Goal: Task Accomplishment & Management: Use online tool/utility

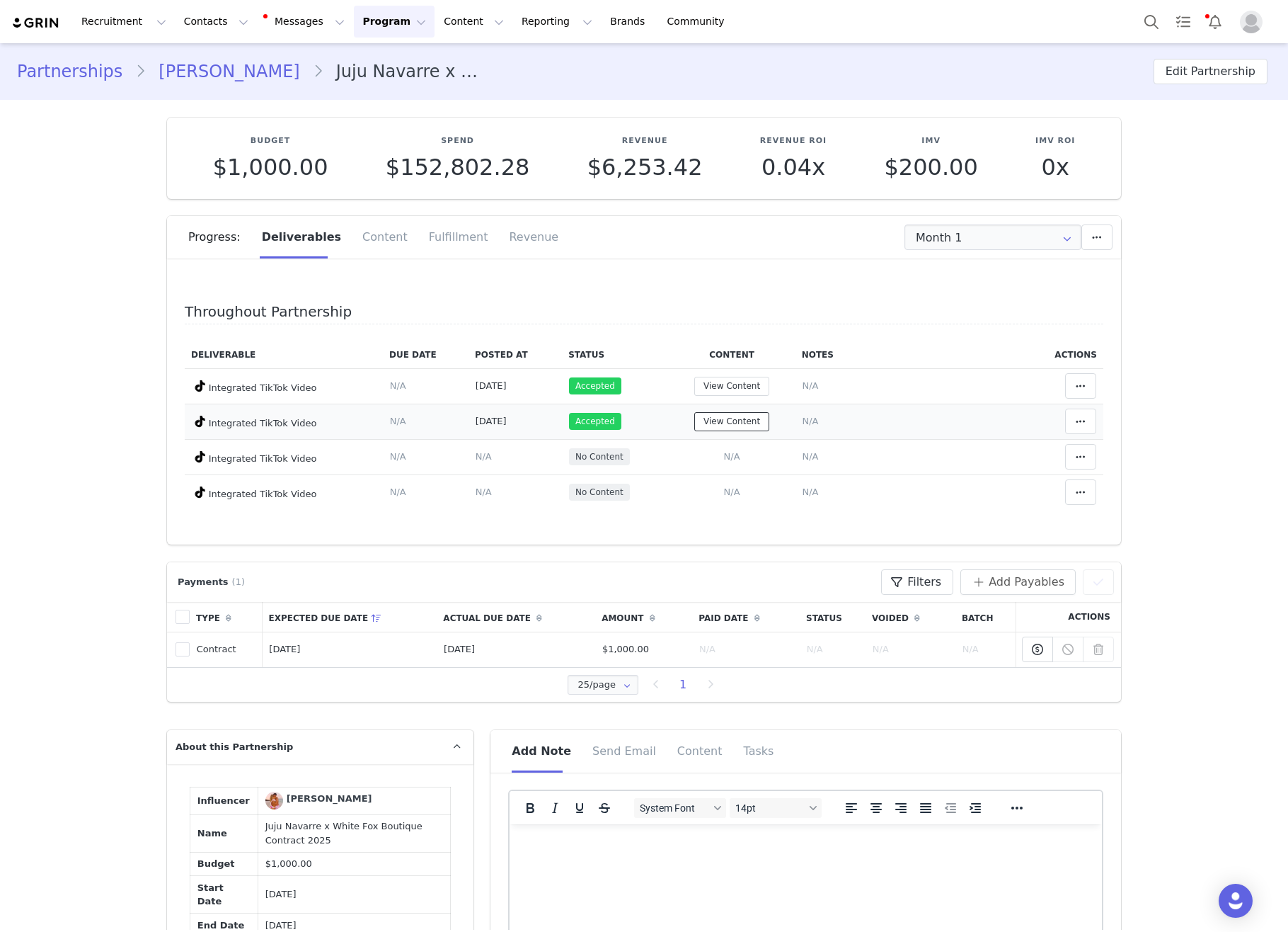
click at [754, 418] on button "View Content" at bounding box center [732, 422] width 75 height 19
click at [722, 426] on button "View Content" at bounding box center [732, 422] width 75 height 19
click at [761, 281] on div "Throughout Partnership Deliverable Due Date Posted At Status Content Notes Acti…" at bounding box center [644, 406] width 954 height 276
click at [759, 409] on td "View Content" at bounding box center [732, 421] width 126 height 35
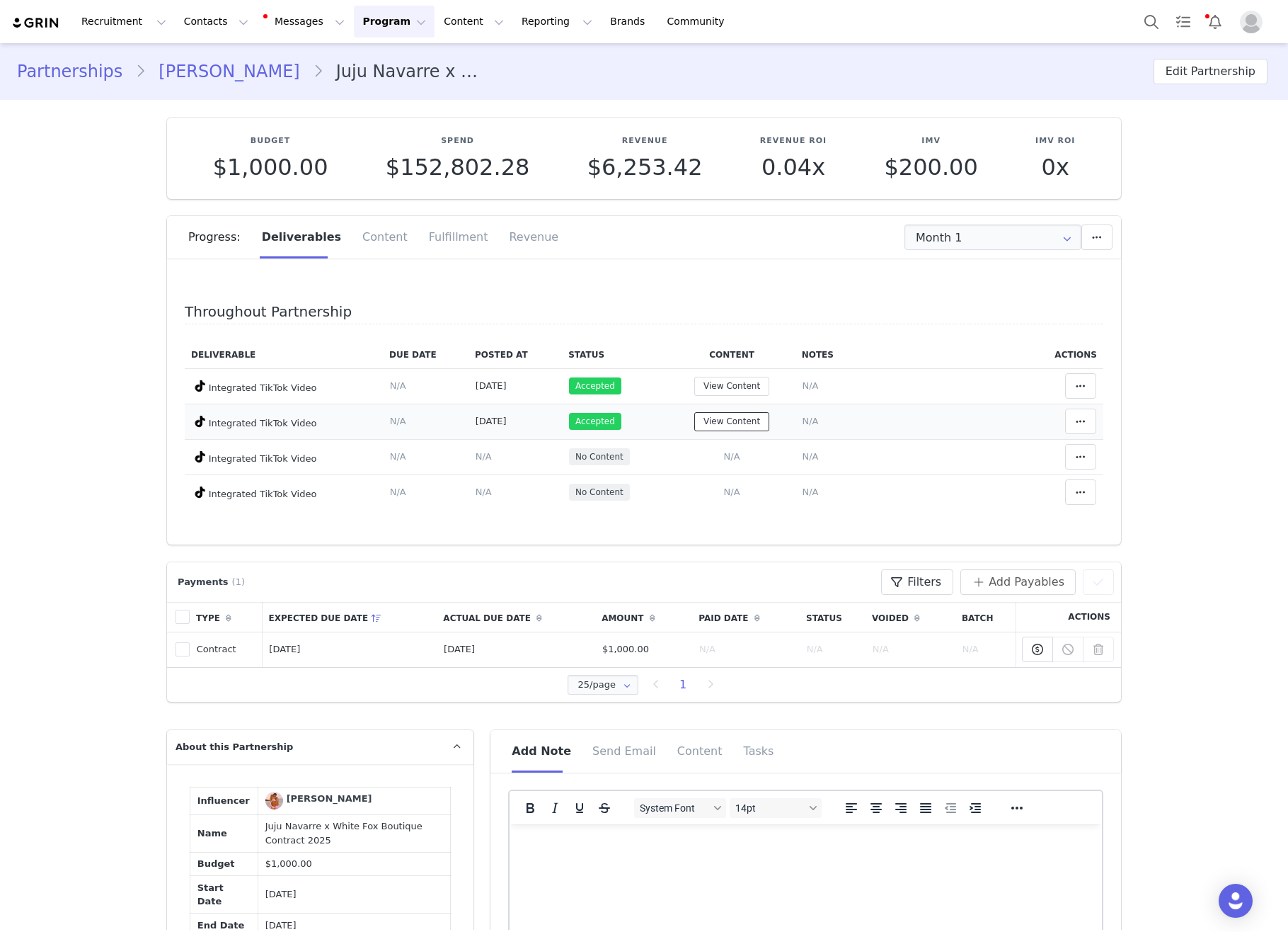
click at [745, 423] on button "View Content" at bounding box center [732, 422] width 75 height 19
click at [728, 451] on span "N/A" at bounding box center [732, 457] width 16 height 11
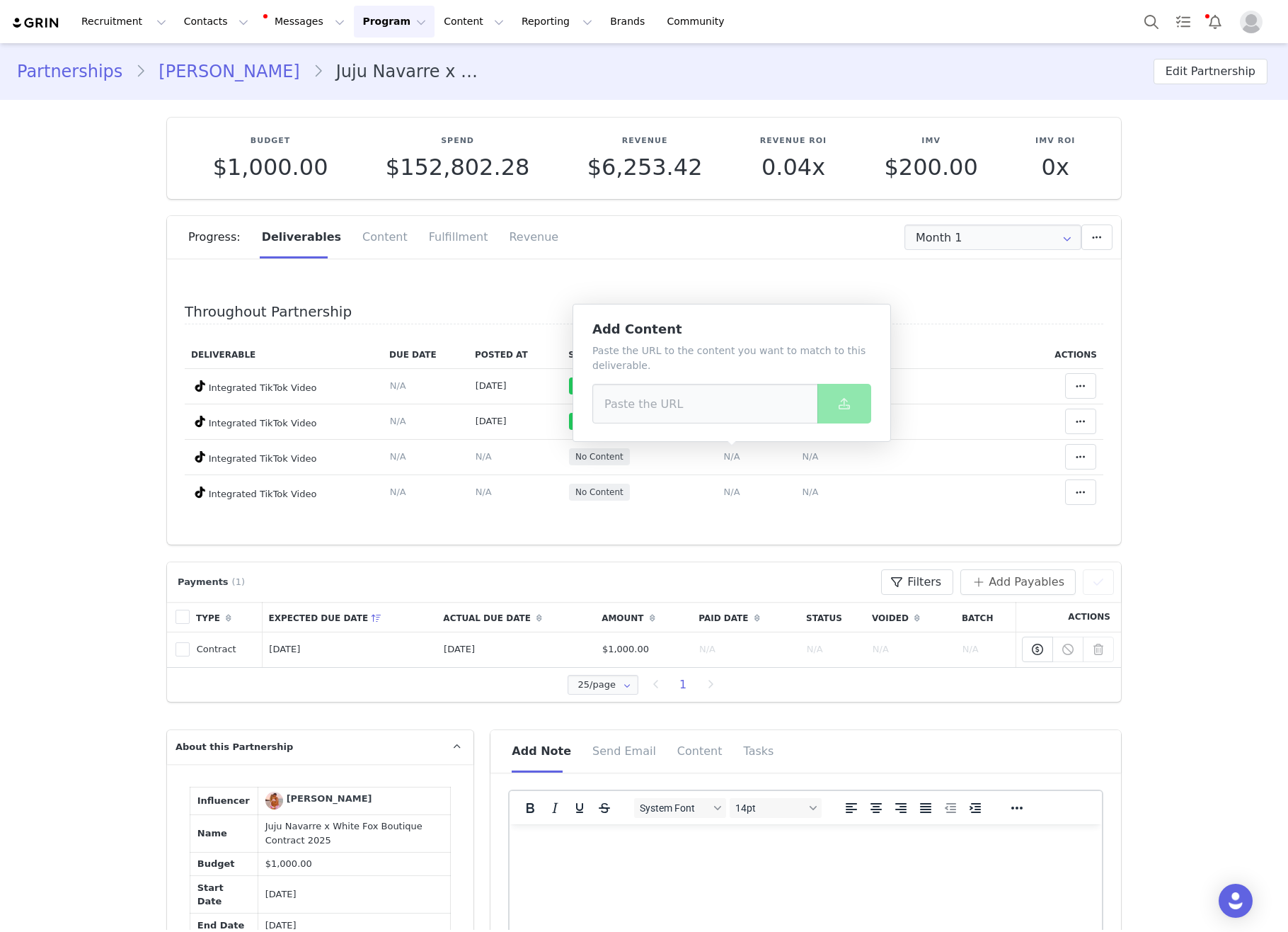
click at [725, 366] on p "Paste the URL to the content you want to match to this deliverable." at bounding box center [732, 358] width 279 height 30
click at [712, 399] on input at bounding box center [705, 404] width 226 height 40
paste input "[URL][DOMAIN_NAME]"
type input "[URL][DOMAIN_NAME]"
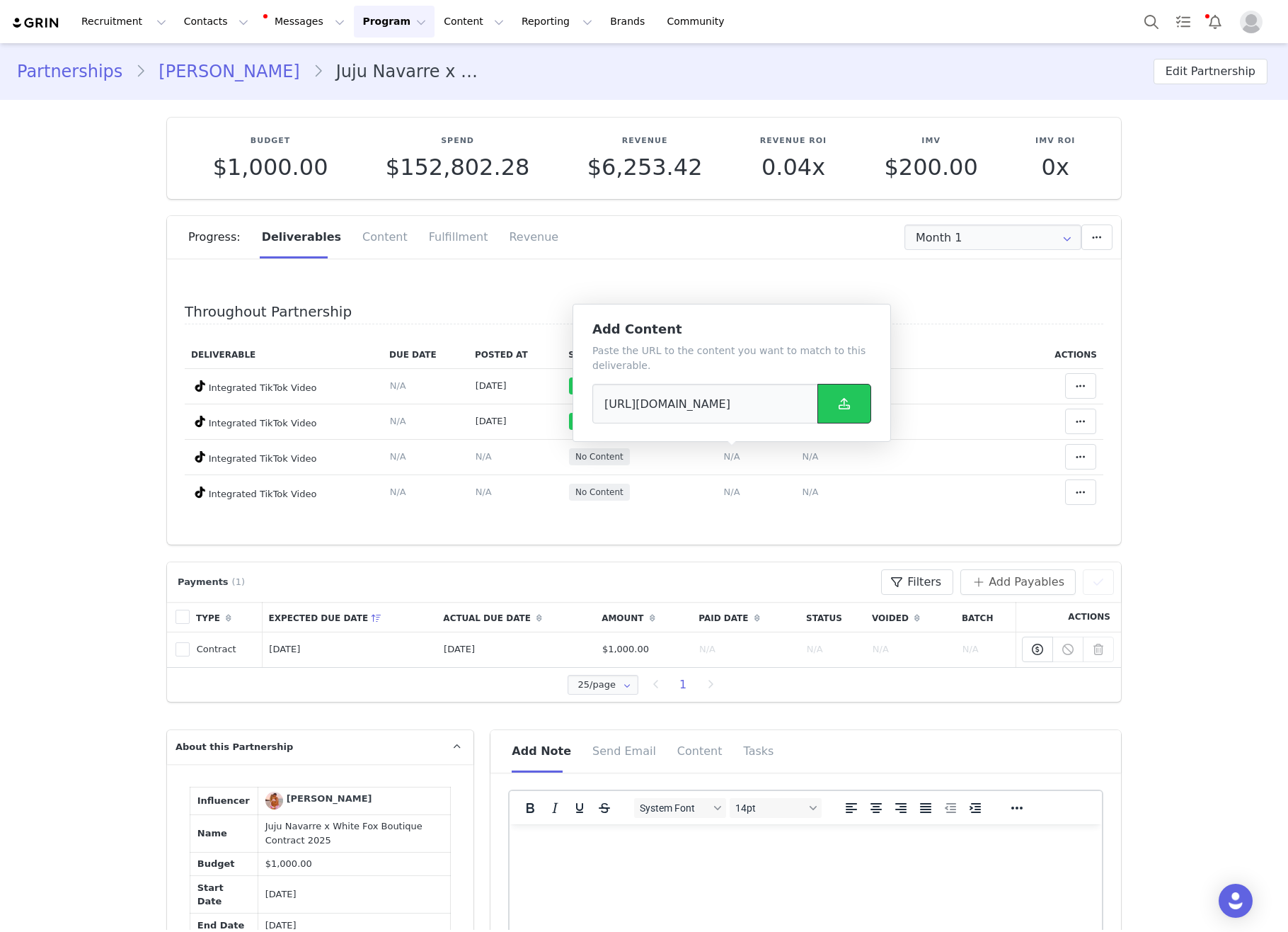
scroll to position [0, 0]
click at [854, 402] on button at bounding box center [844, 404] width 54 height 40
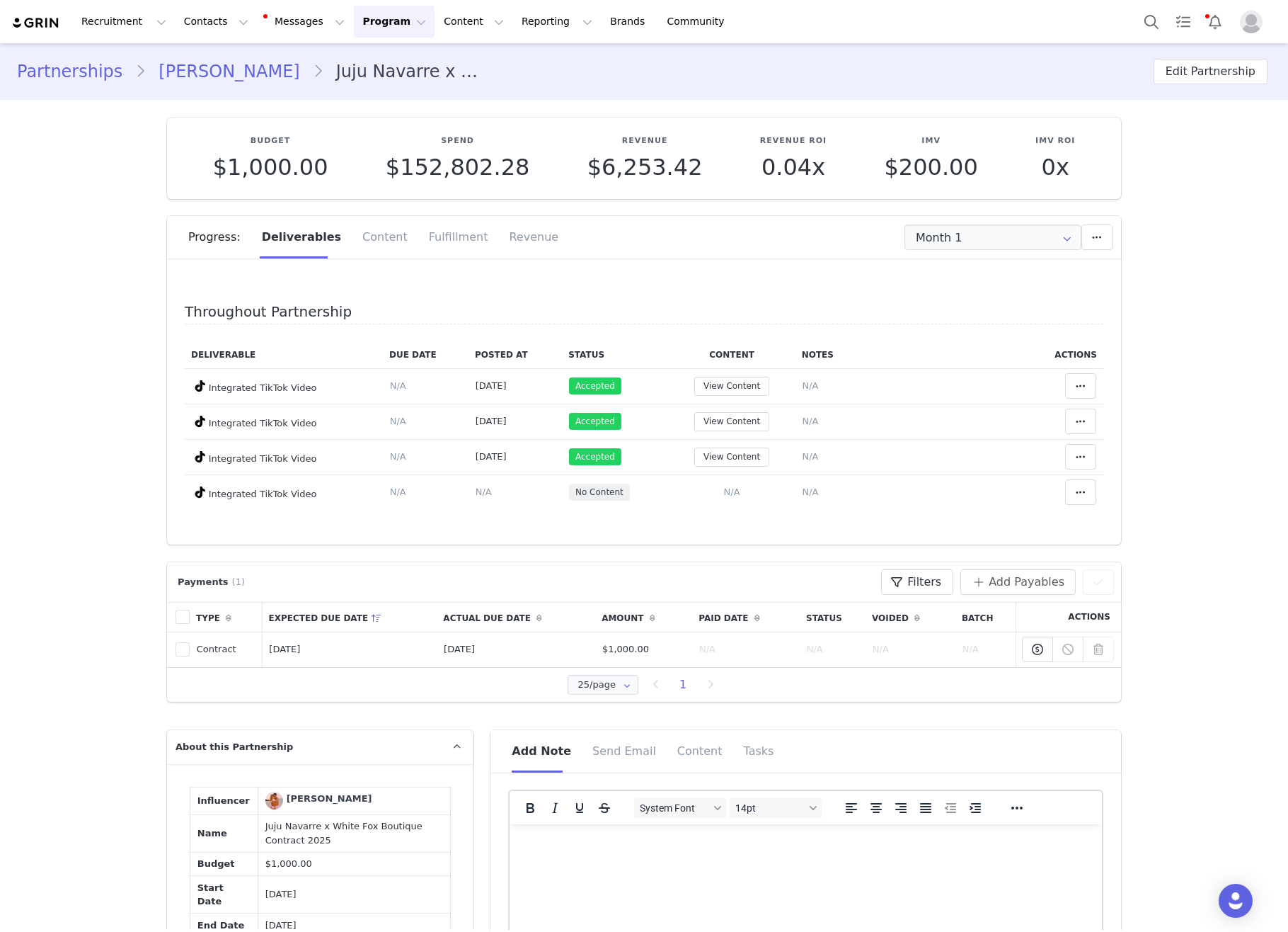
drag, startPoint x: 694, startPoint y: 303, endPoint x: 701, endPoint y: 298, distance: 8.6
click at [694, 303] on div "Throughout Partnership Deliverable Due Date Posted At Status Content Notes Acti…" at bounding box center [644, 406] width 954 height 276
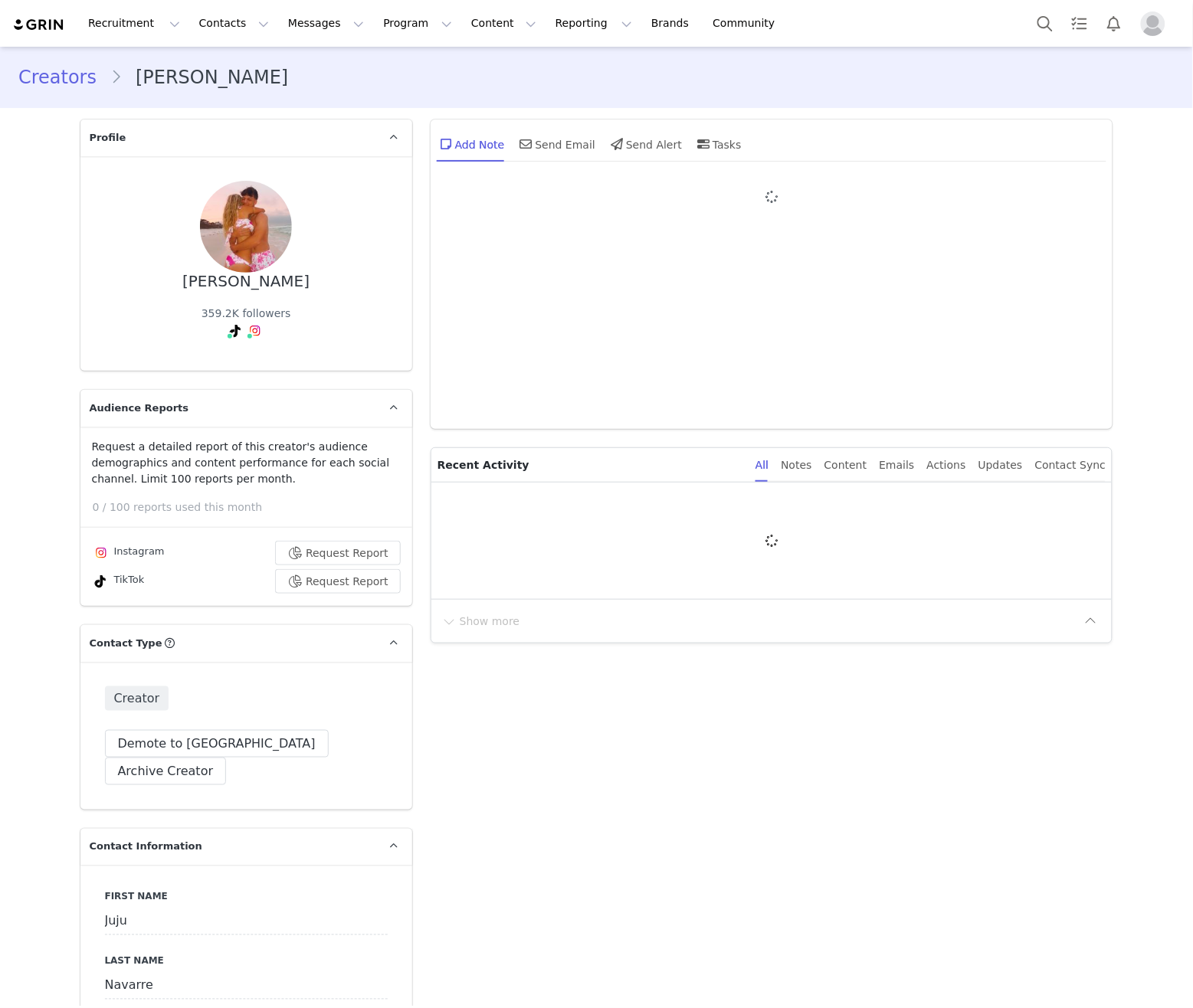
type input "+1 ([GEOGRAPHIC_DATA])"
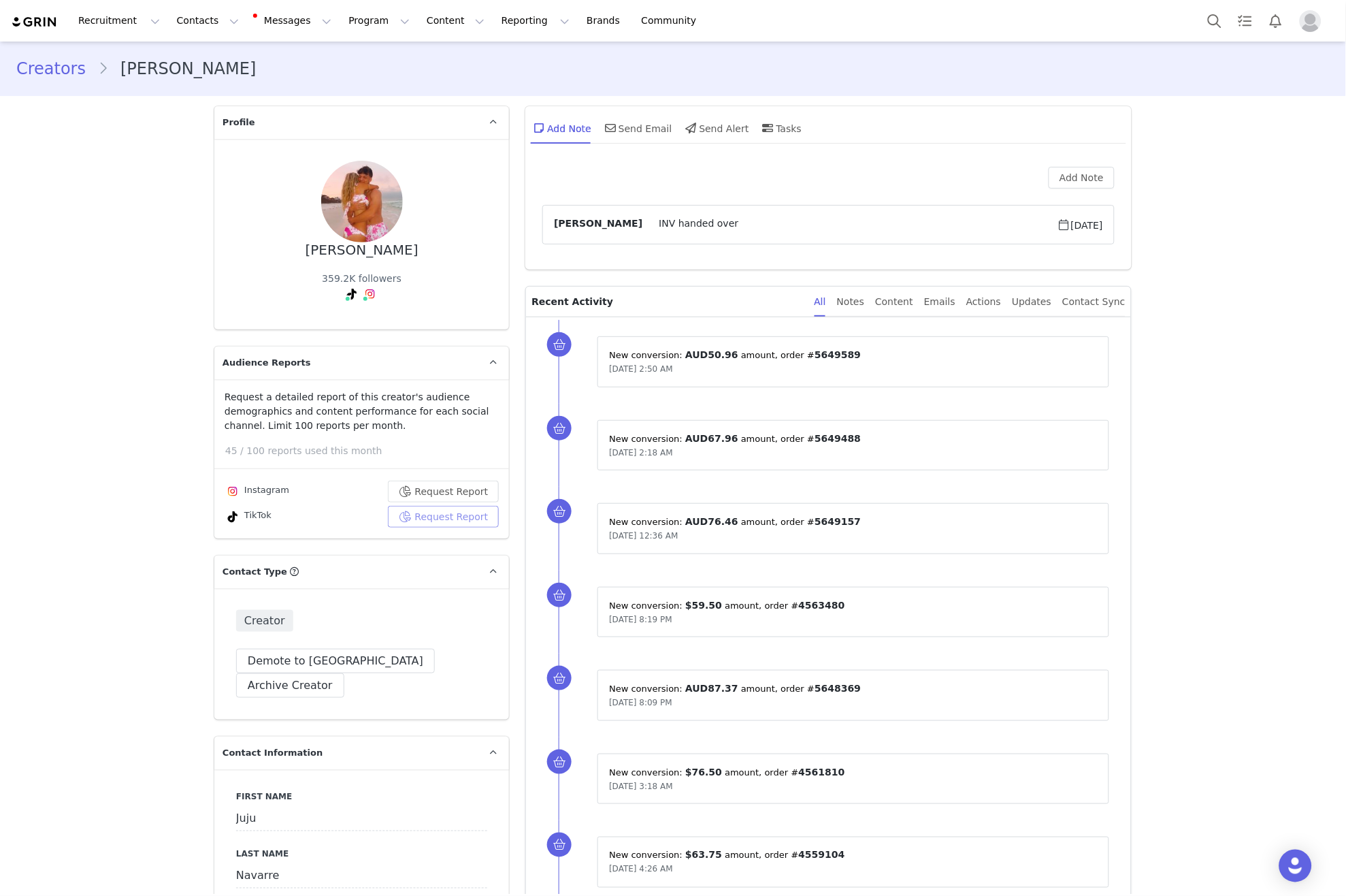
click at [444, 516] on button "Request Report" at bounding box center [443, 516] width 111 height 22
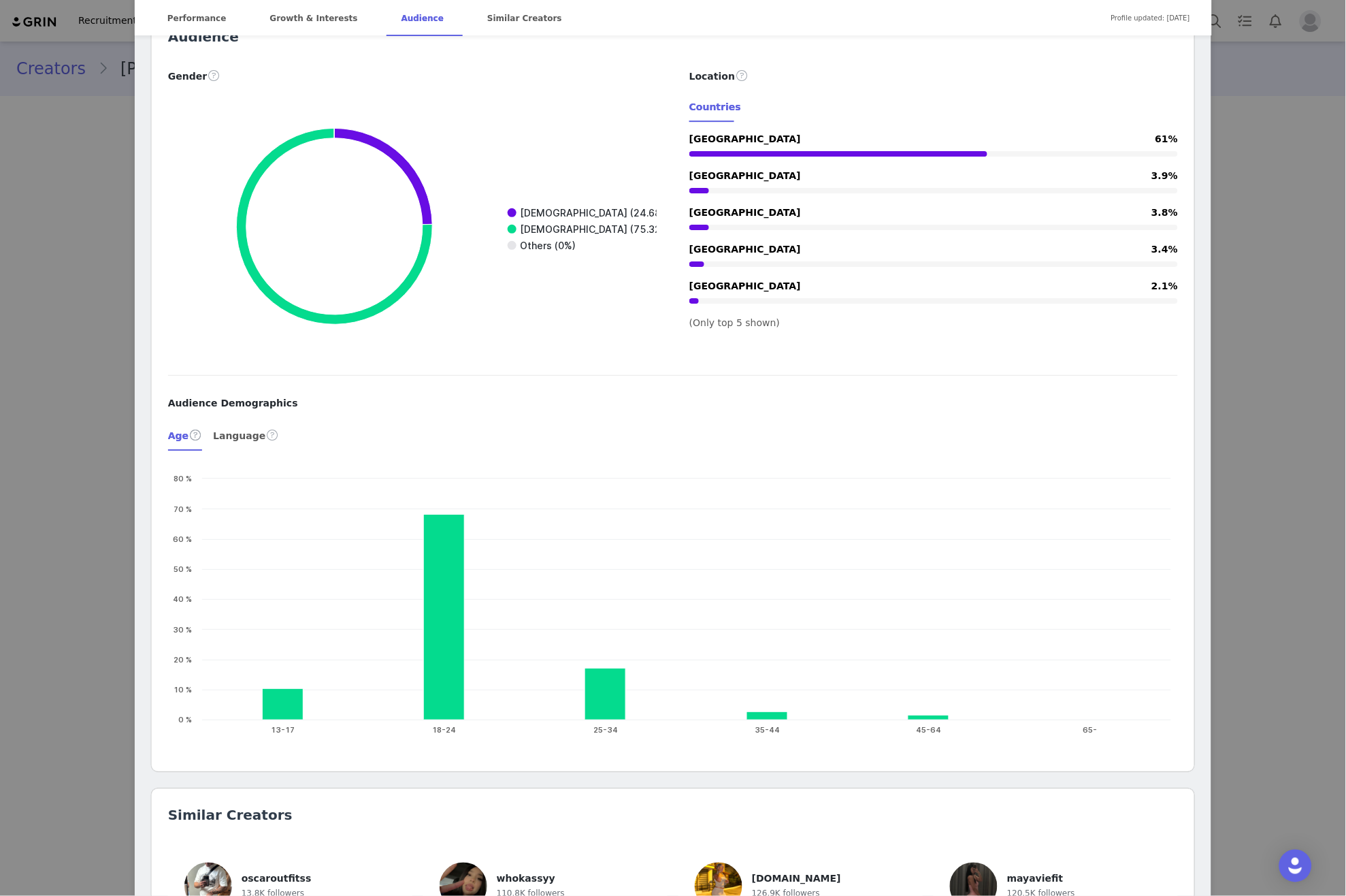
scroll to position [1126, 0]
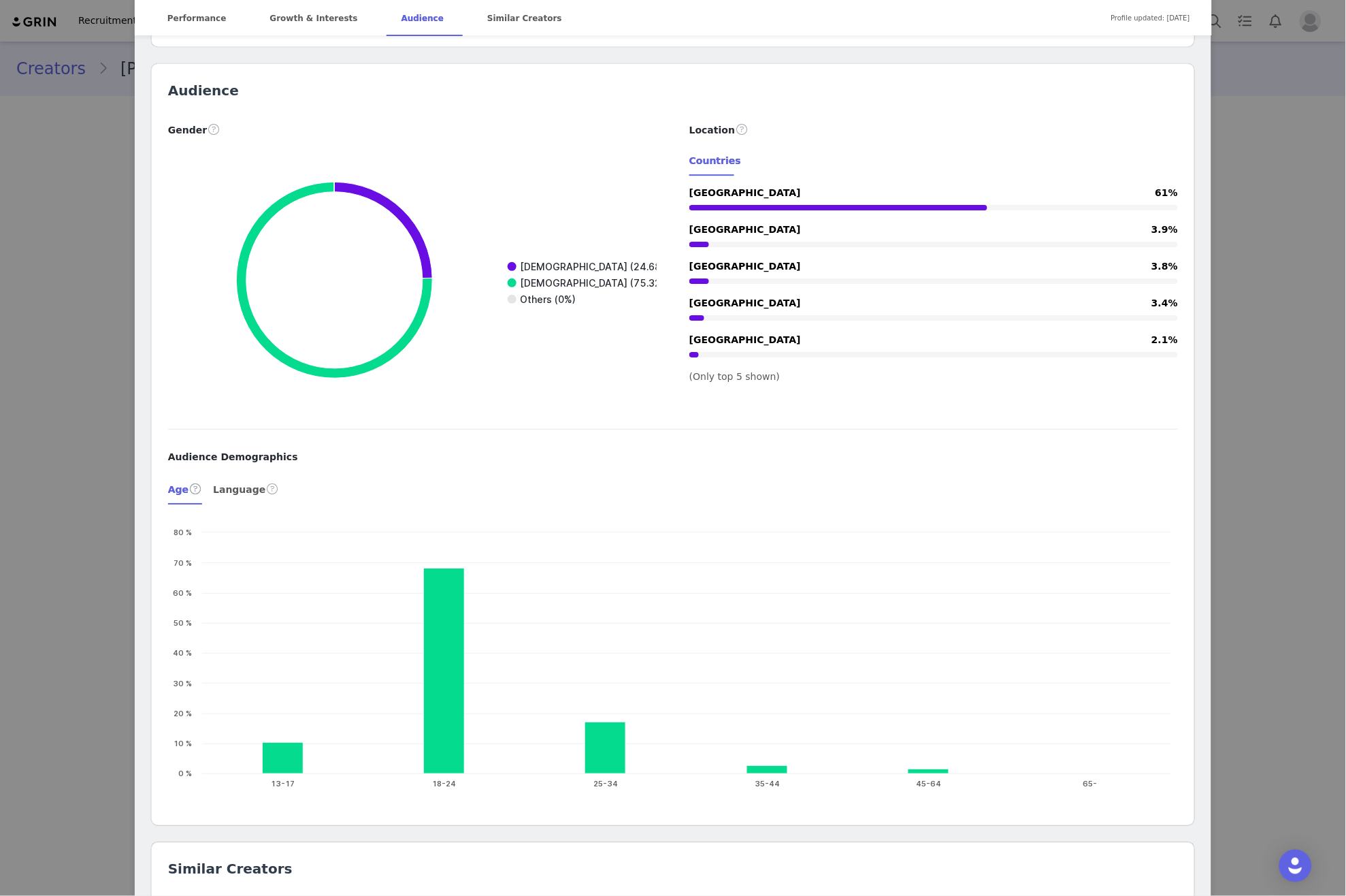
click at [1017, 148] on div "Countries" at bounding box center [933, 161] width 488 height 31
click at [740, 376] on span "(Only top 5 shown)" at bounding box center [734, 376] width 90 height 11
click at [739, 129] on span at bounding box center [742, 128] width 14 height 16
click at [1003, 122] on div "Location" at bounding box center [933, 128] width 488 height 16
click at [839, 163] on div "Countries" at bounding box center [933, 161] width 488 height 31
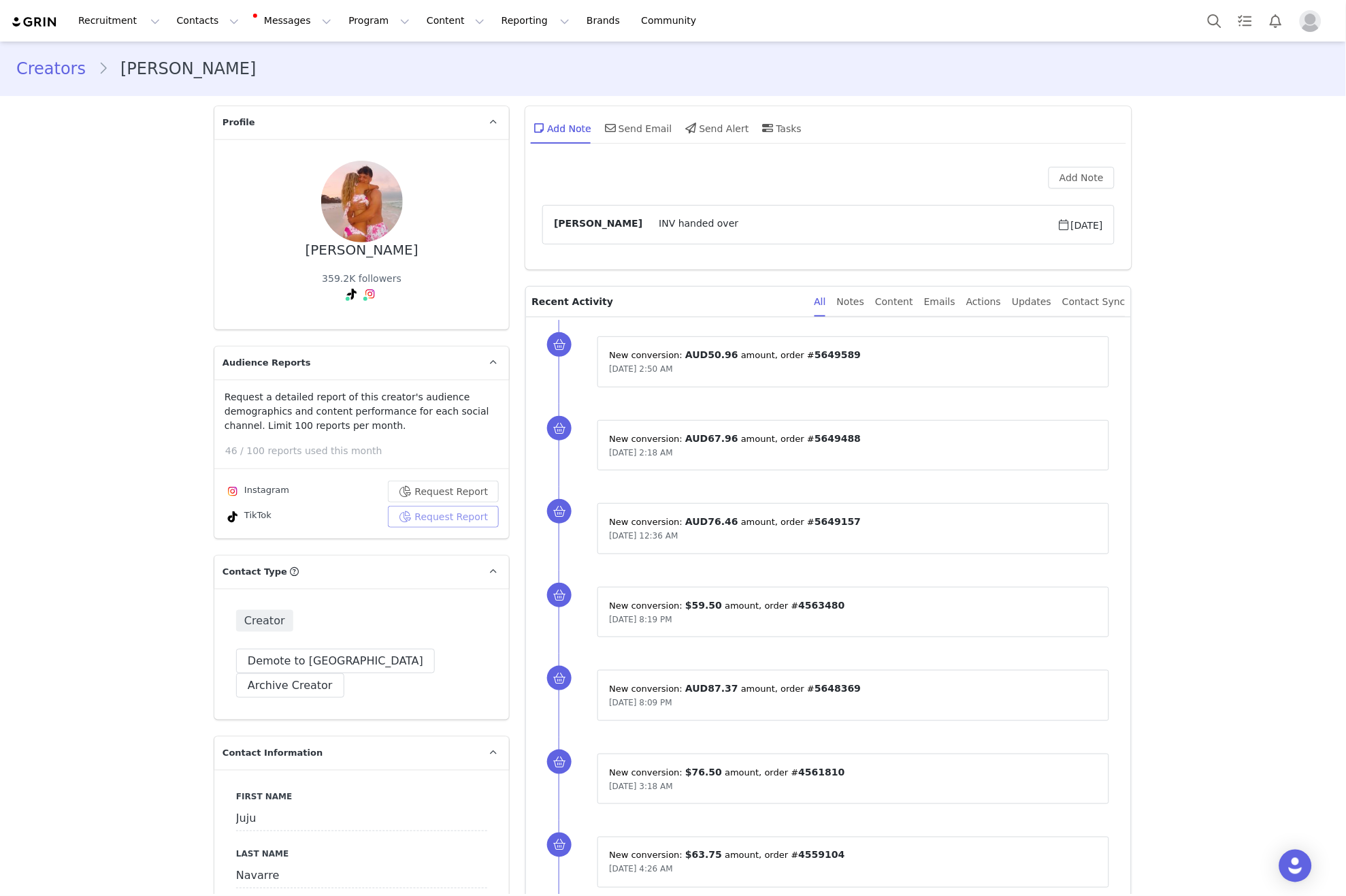
scroll to position [0, 0]
